Goal: Information Seeking & Learning: Check status

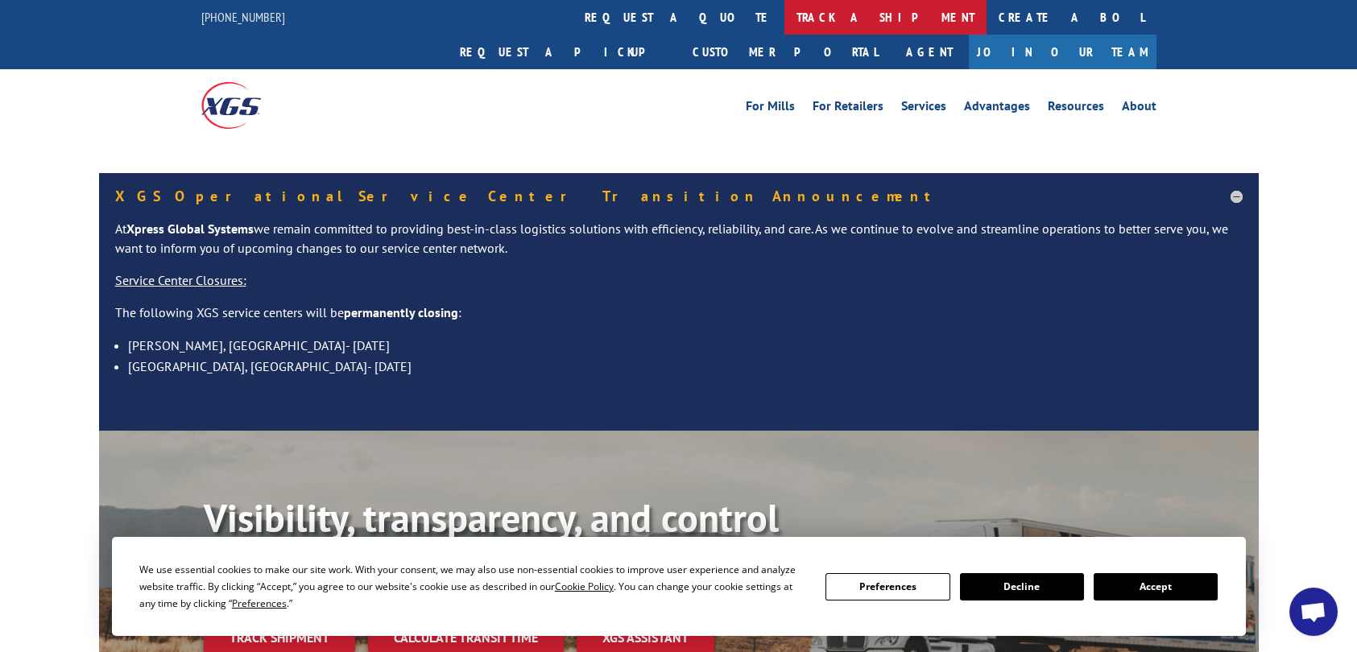
click at [784, 14] on link "track a shipment" at bounding box center [885, 17] width 202 height 35
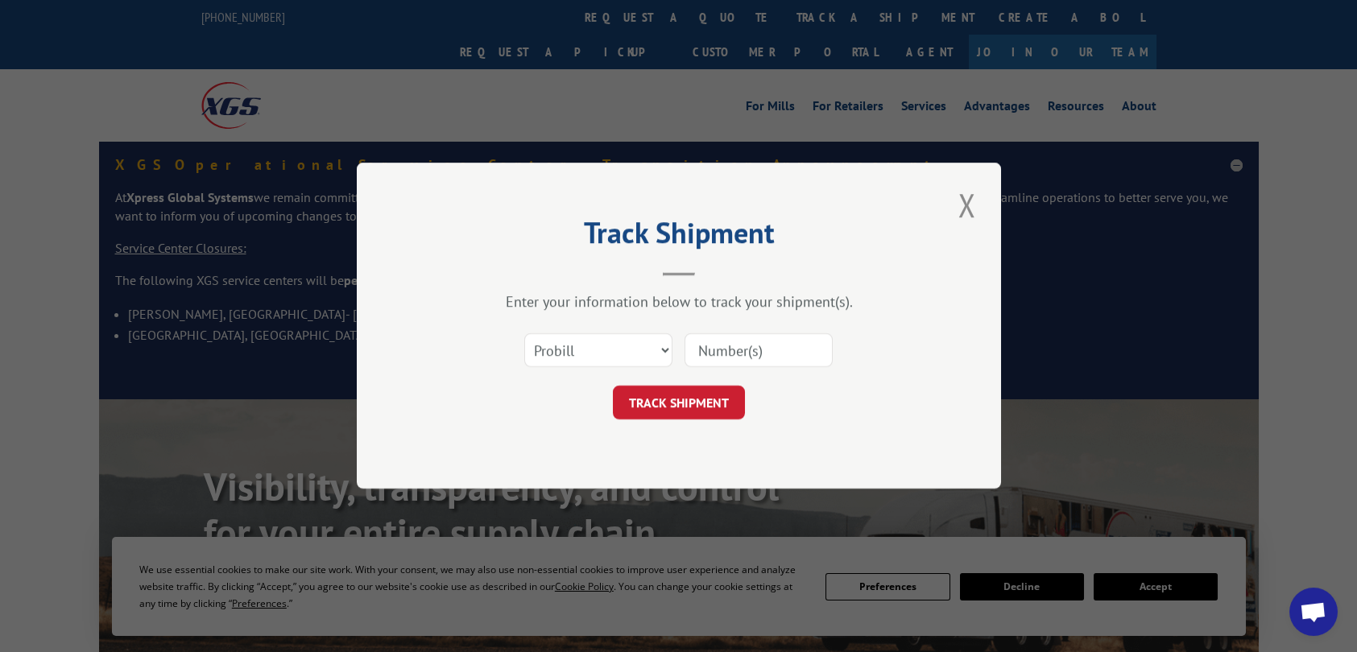
click at [589, 355] on select "Select category... Probill BOL PO" at bounding box center [598, 351] width 148 height 34
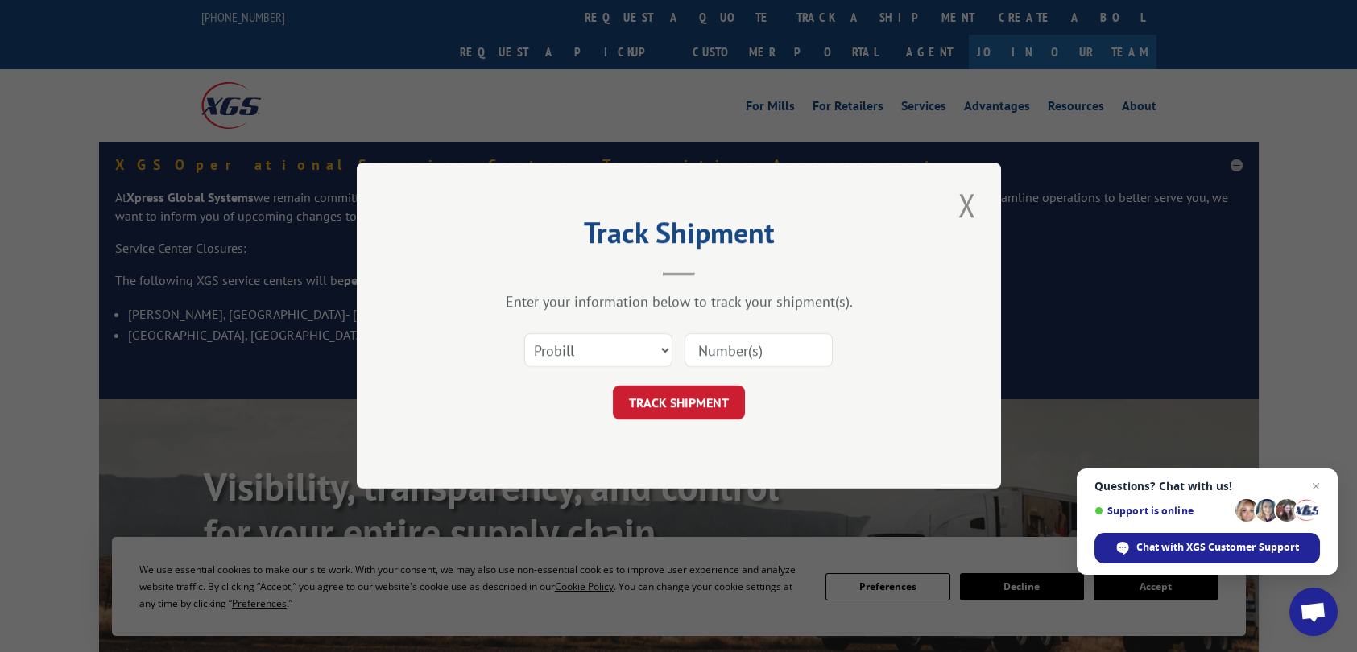
select select "bol"
click at [524, 334] on select "Select category... Probill BOL PO" at bounding box center [598, 351] width 148 height 34
click at [743, 362] on input at bounding box center [758, 351] width 148 height 34
paste input "4944138"
type input "4944138"
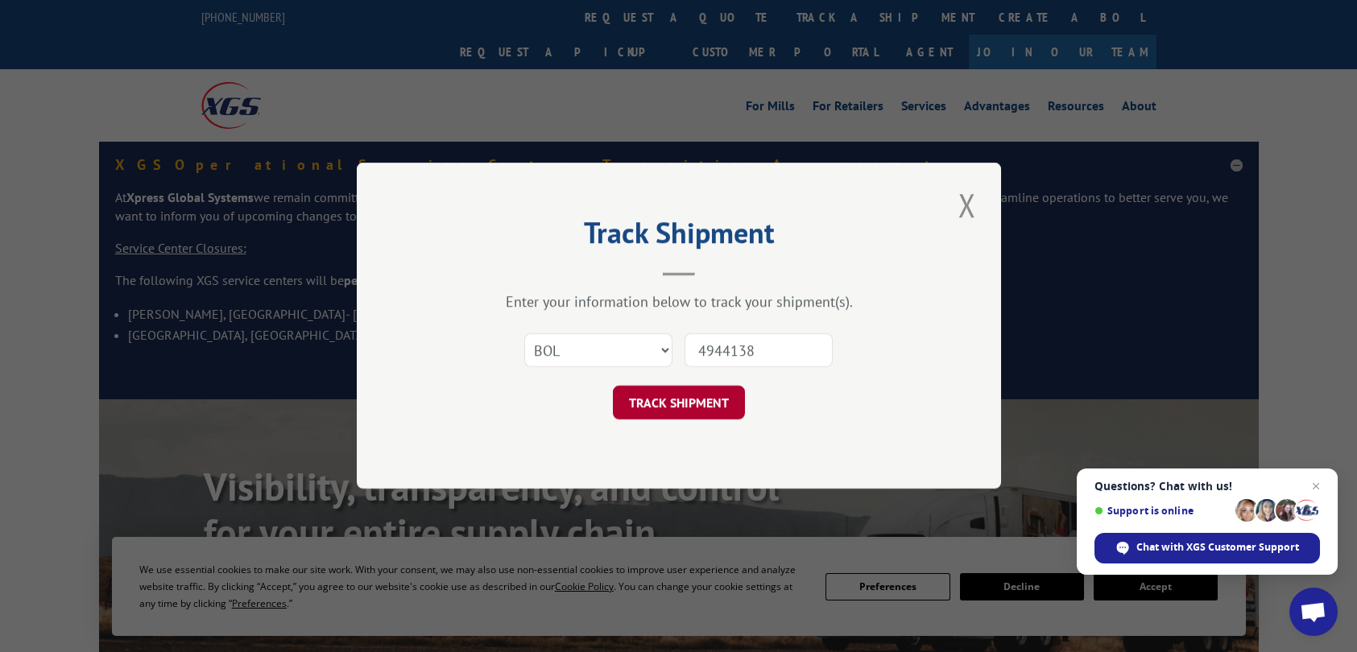
click at [718, 408] on button "TRACK SHIPMENT" at bounding box center [679, 403] width 132 height 34
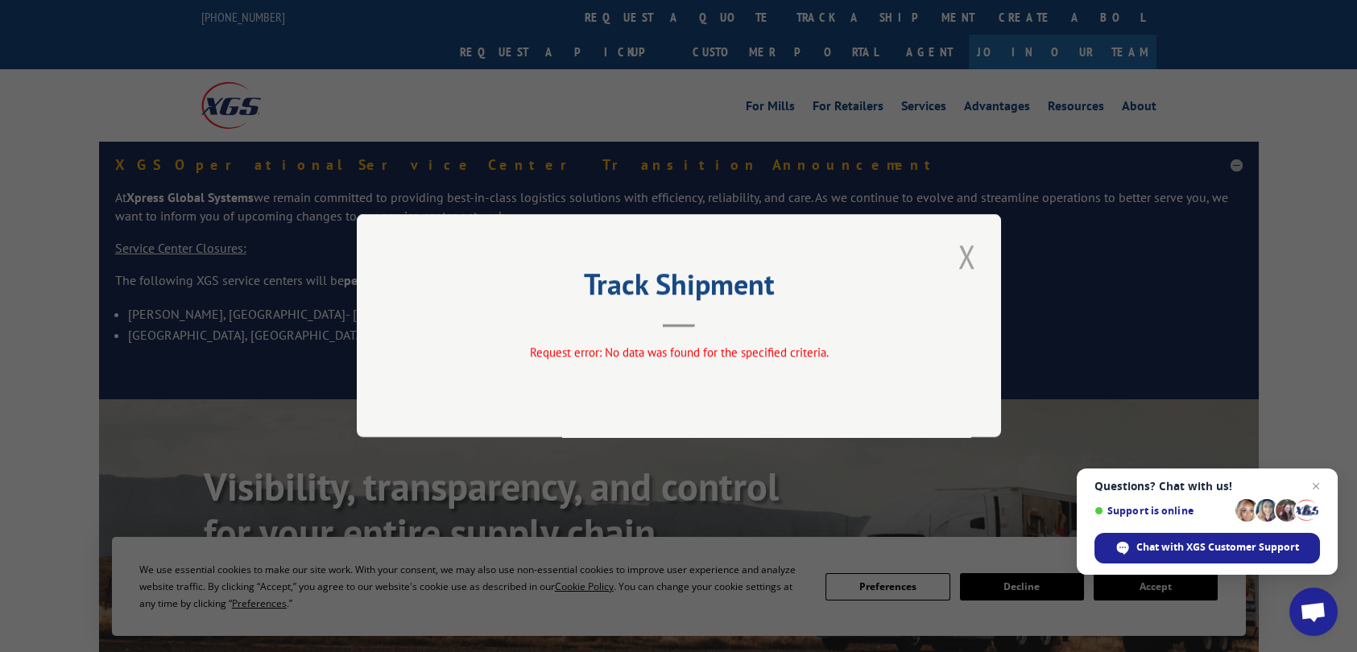
click at [966, 259] on button "Close modal" at bounding box center [966, 256] width 27 height 44
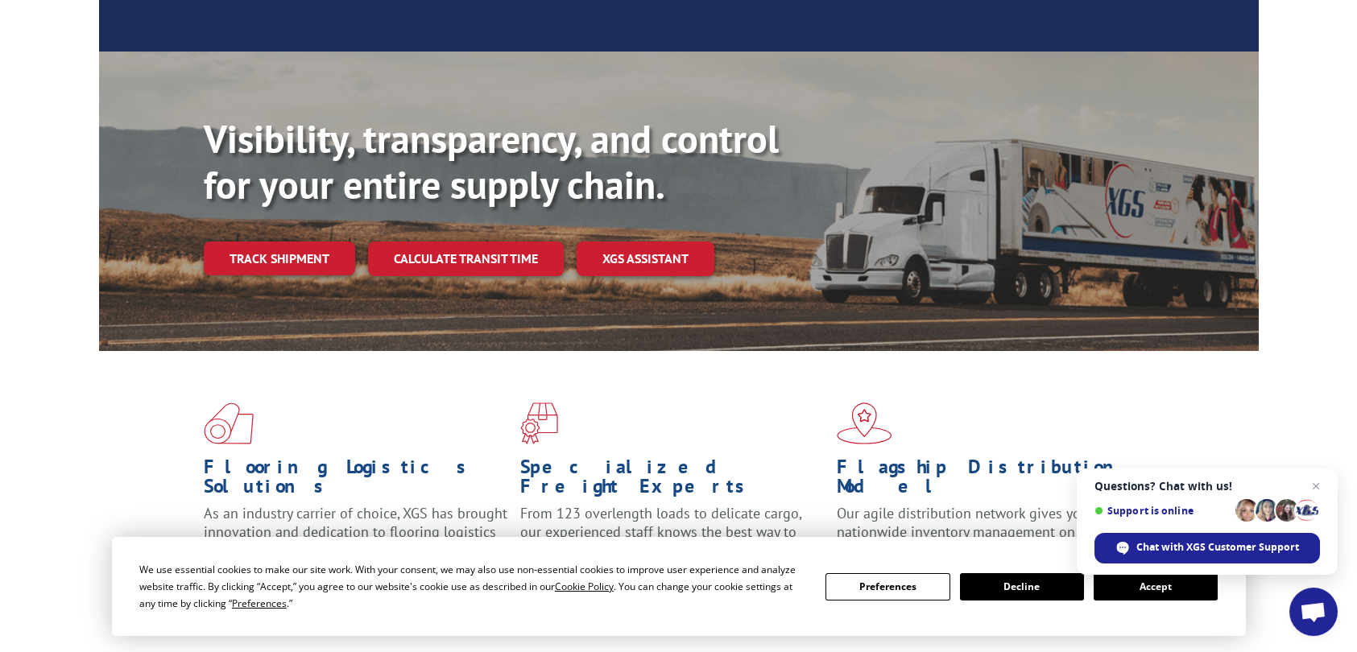
scroll to position [322, 0]
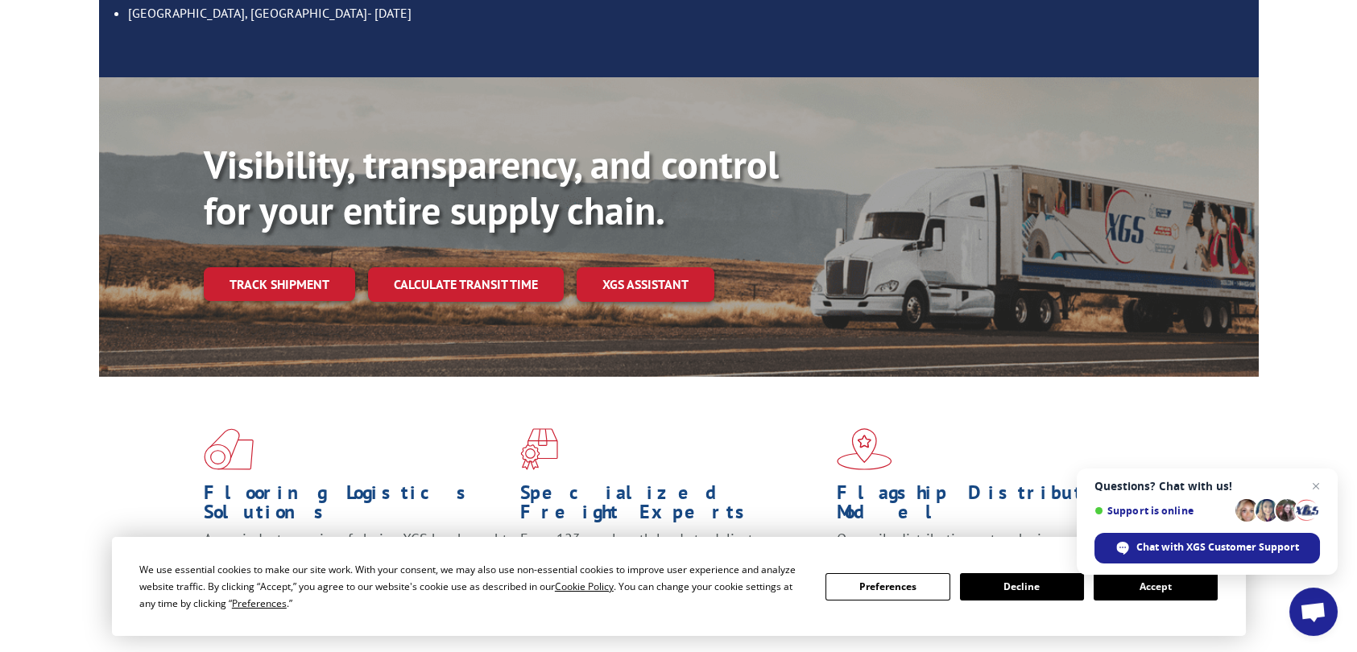
click at [1162, 591] on button "Accept" at bounding box center [1155, 586] width 124 height 27
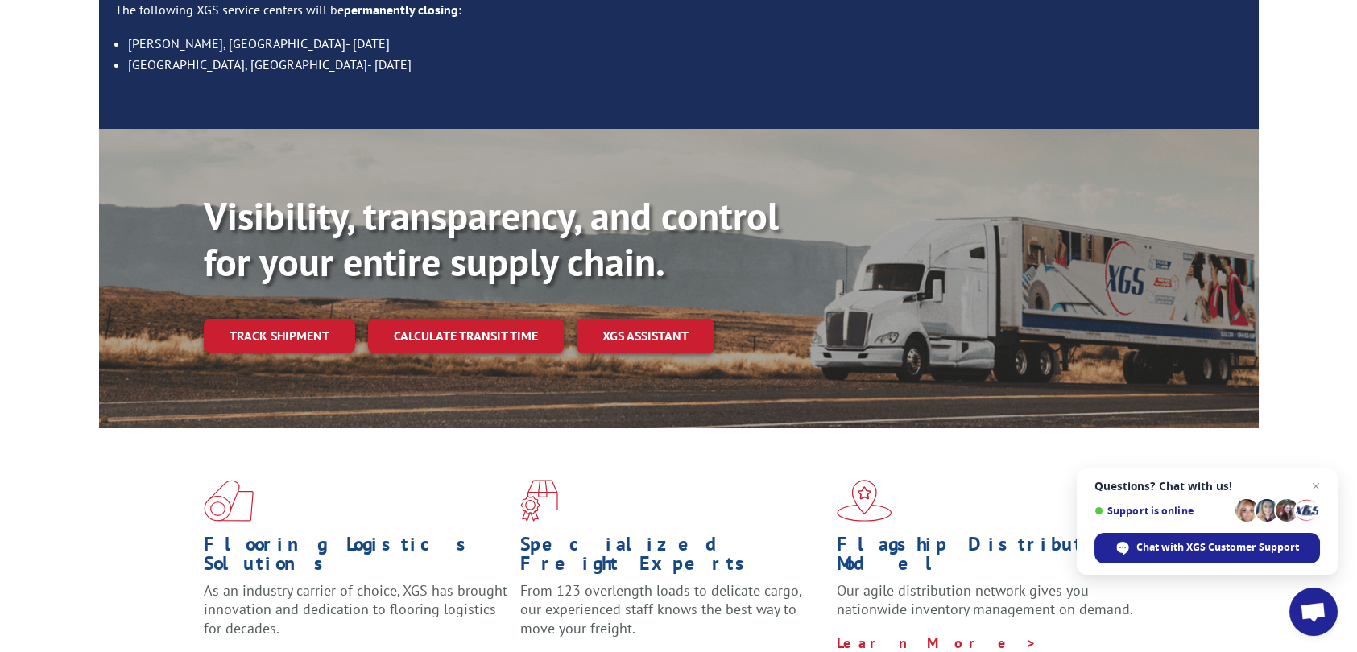
scroll to position [242, 0]
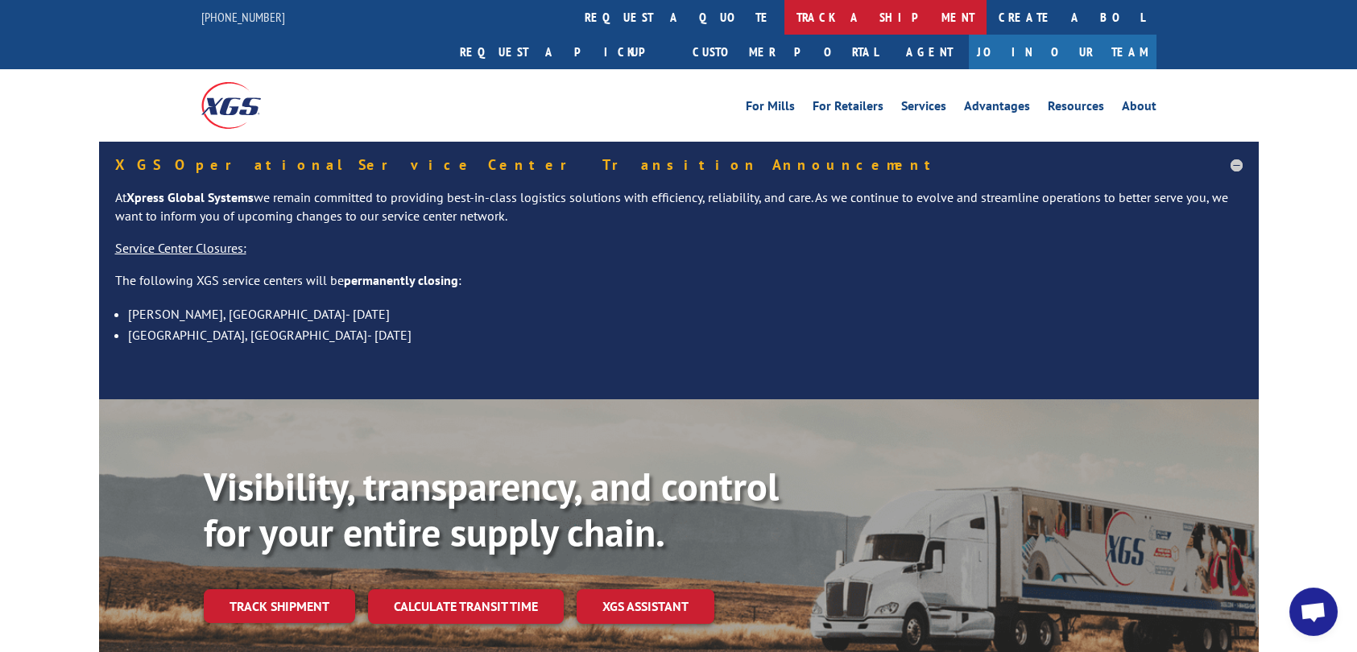
click at [784, 14] on link "track a shipment" at bounding box center [885, 17] width 202 height 35
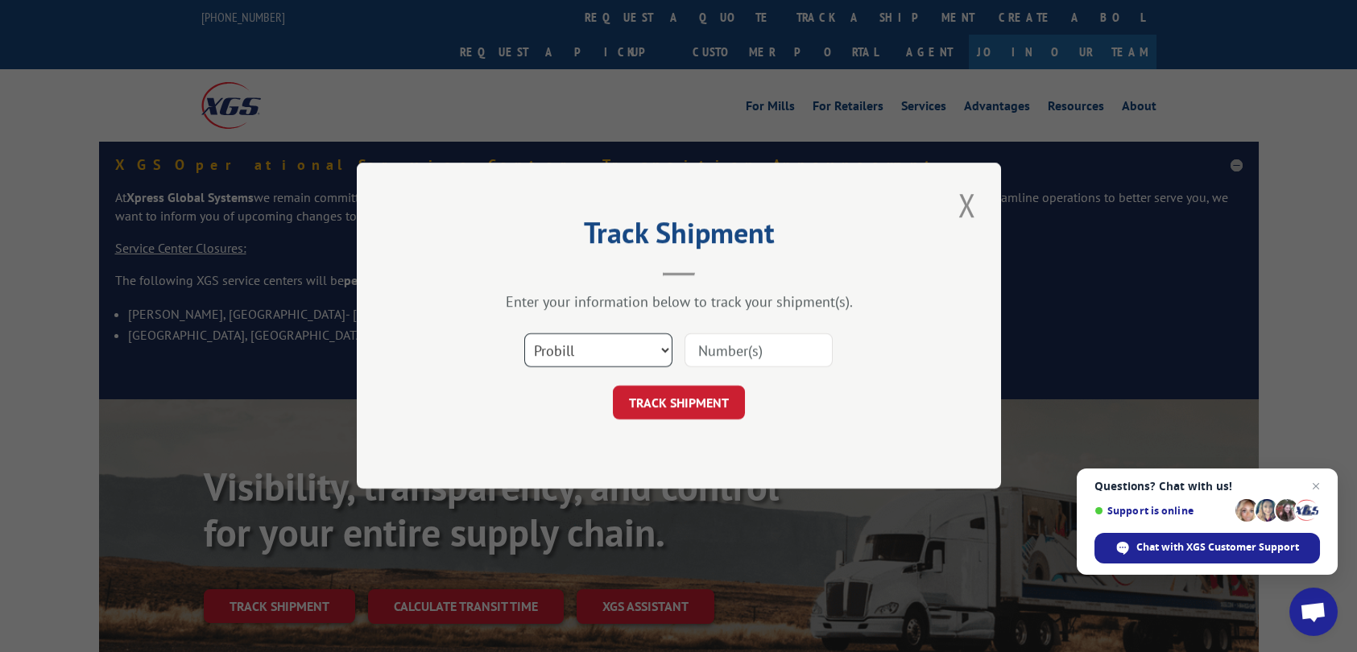
click at [578, 351] on select "Select category... Probill BOL PO" at bounding box center [598, 351] width 148 height 34
select select "bol"
click at [524, 334] on select "Select category... Probill BOL PO" at bounding box center [598, 351] width 148 height 34
click at [747, 348] on input at bounding box center [758, 351] width 148 height 34
paste input "5956156"
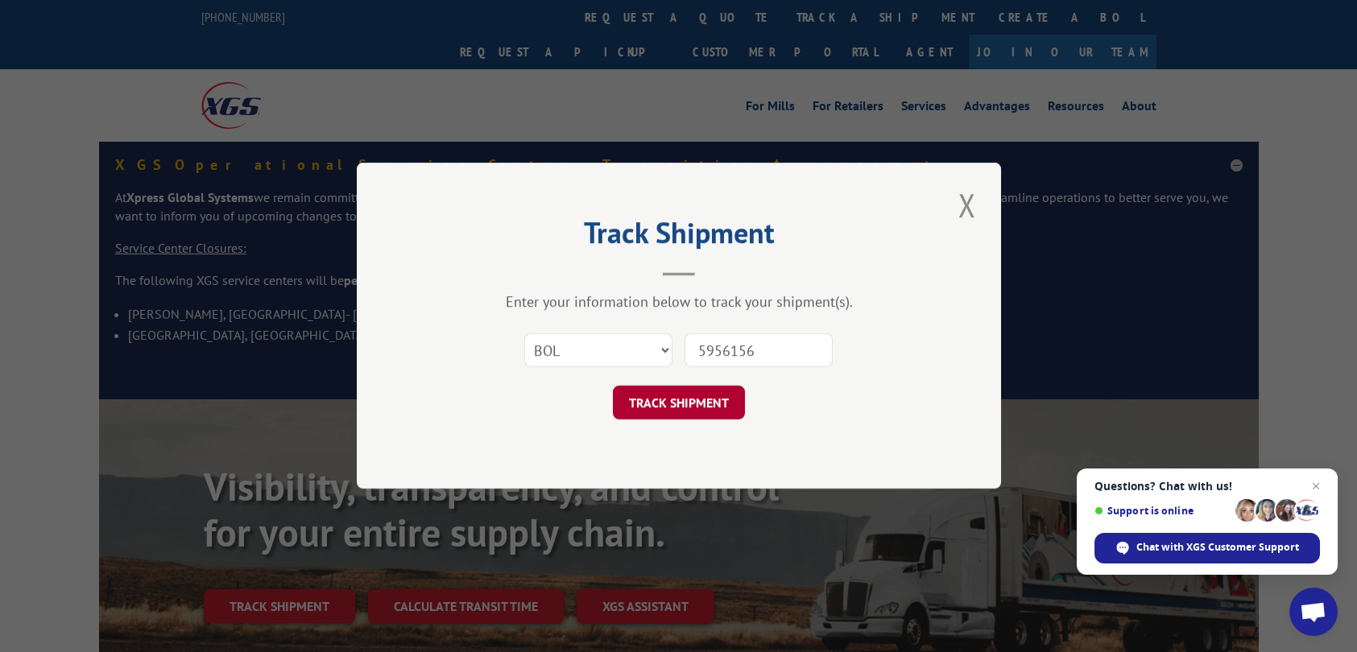
type input "5956156"
click at [663, 402] on button "TRACK SHIPMENT" at bounding box center [679, 403] width 132 height 34
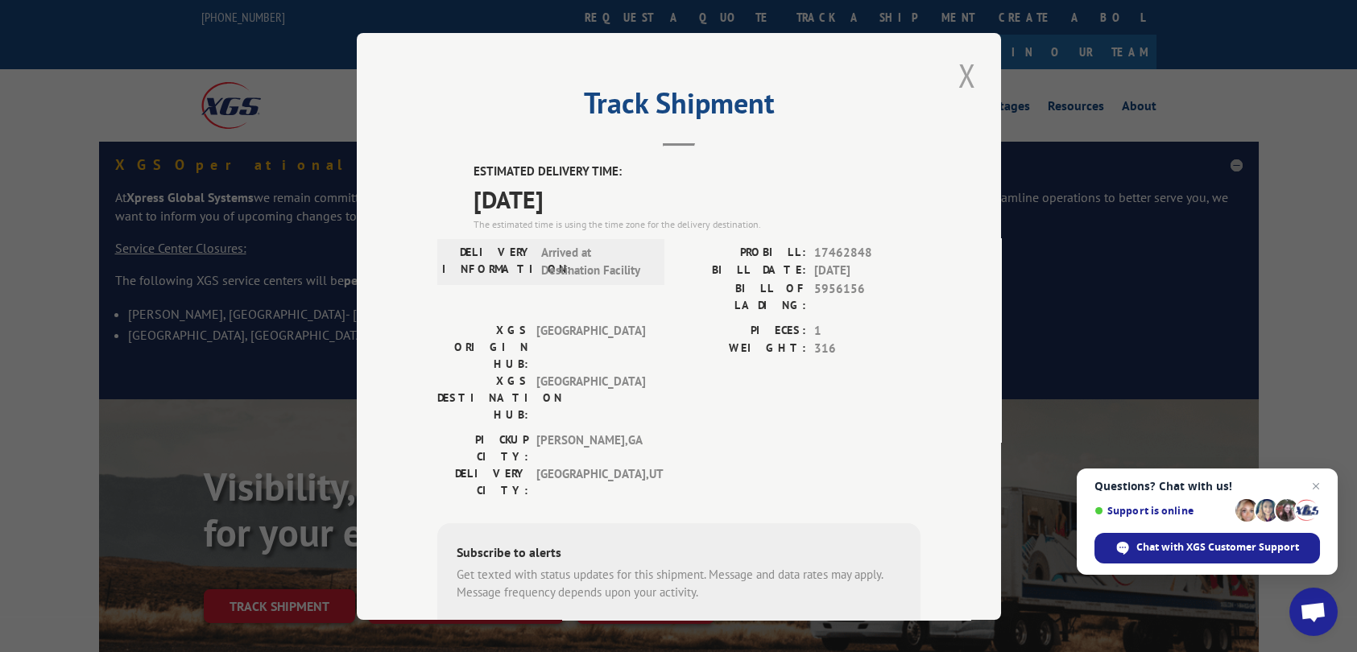
click at [960, 69] on button "Close modal" at bounding box center [966, 75] width 27 height 44
